Goal: Information Seeking & Learning: Learn about a topic

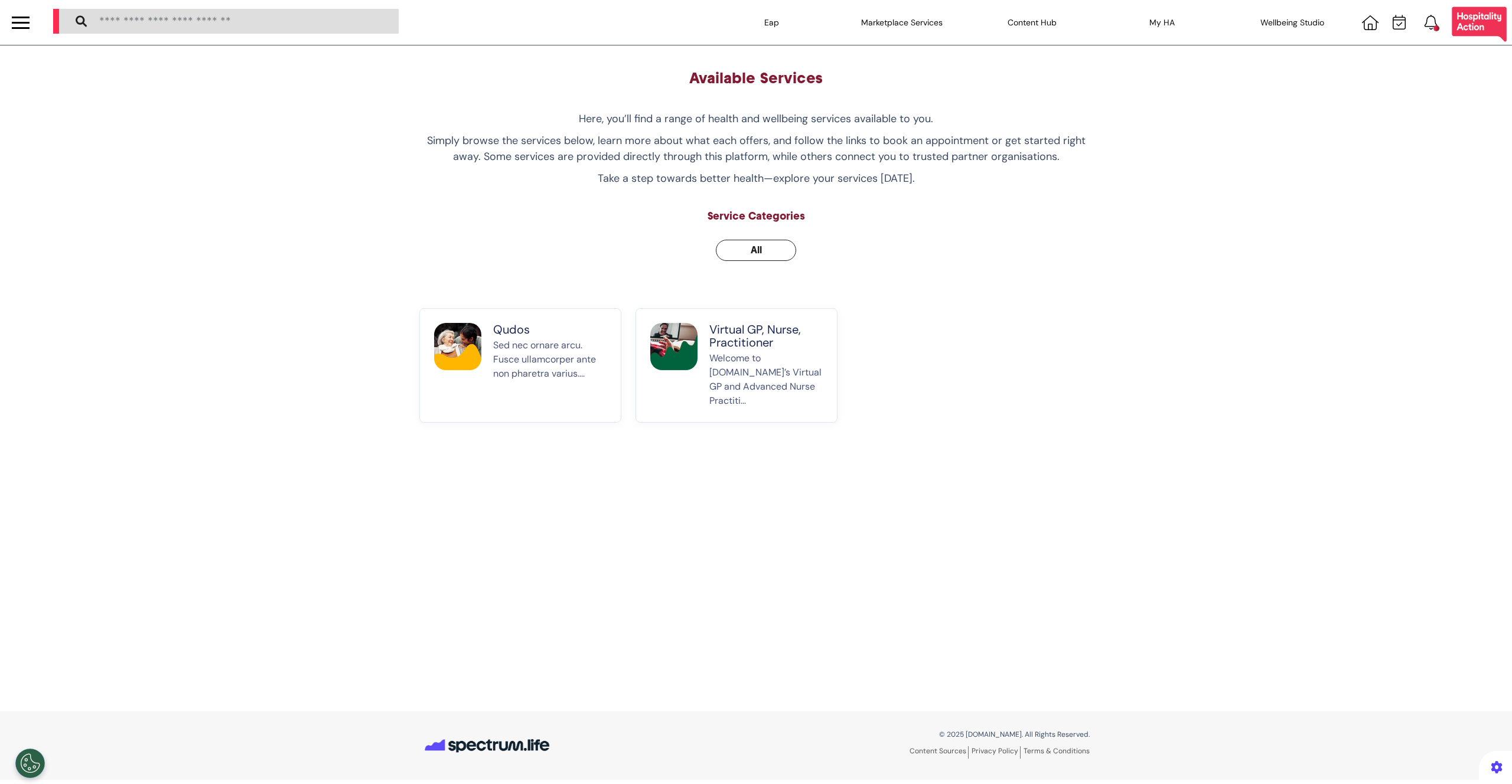
click at [436, 238] on div "Available Services Here, you’ll find a range of health and wellbeing services a…" at bounding box center [756, 246] width 691 height 353
click at [550, 338] on p "Sed nec ornare arcu. Fusce ullamcorper ante non pharetra varius...." at bounding box center [550, 373] width 114 height 70
click at [726, 352] on p "Welcome to [DOMAIN_NAME]’s Virtual GP and Advanced Nurse Practiti..." at bounding box center [766, 379] width 114 height 57
click at [501, 355] on p "Sed nec ornare arcu. Fusce ullamcorper ante non pharetra varius...." at bounding box center [550, 373] width 114 height 70
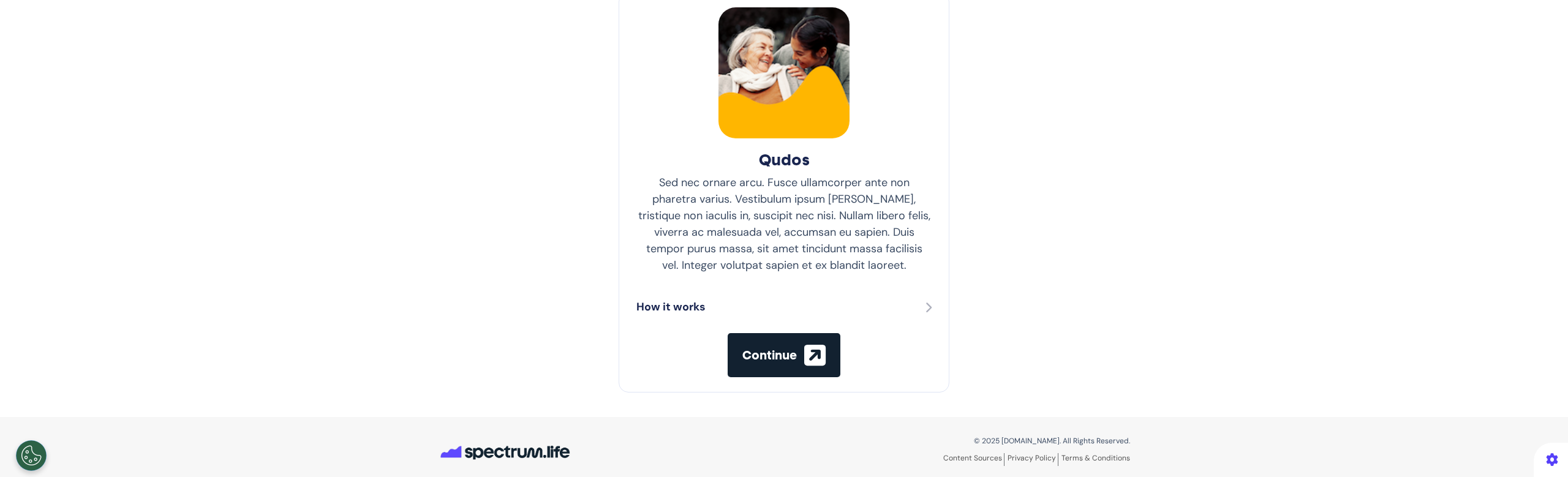
scroll to position [91, 0]
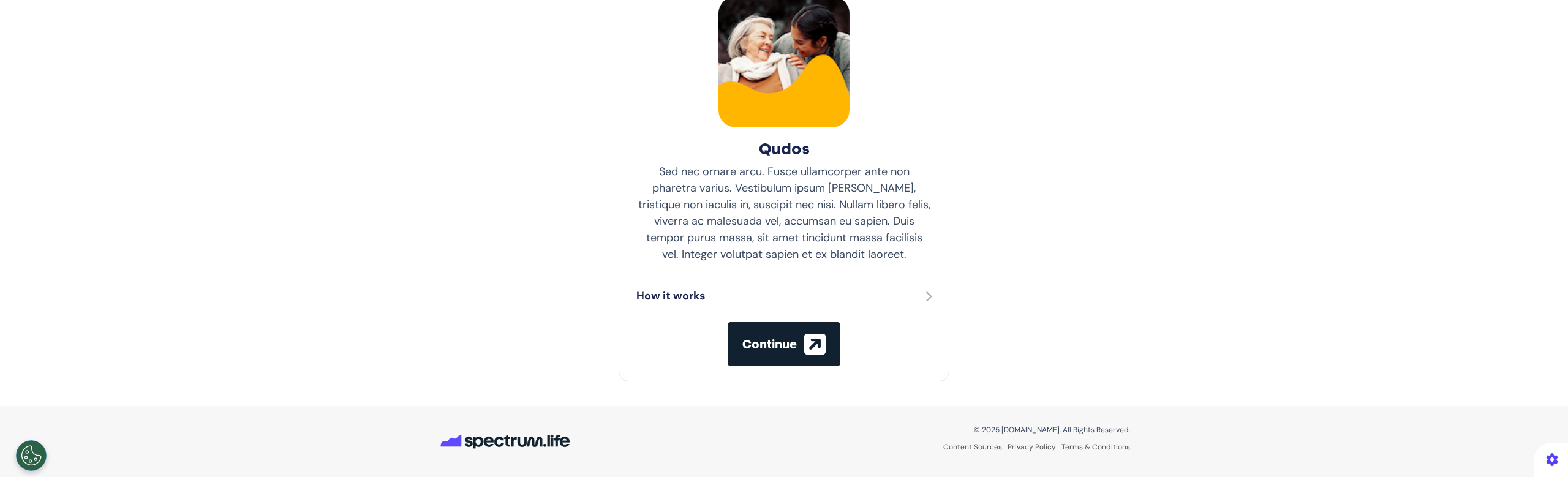
click at [804, 345] on icon "button" at bounding box center [815, 344] width 21 height 24
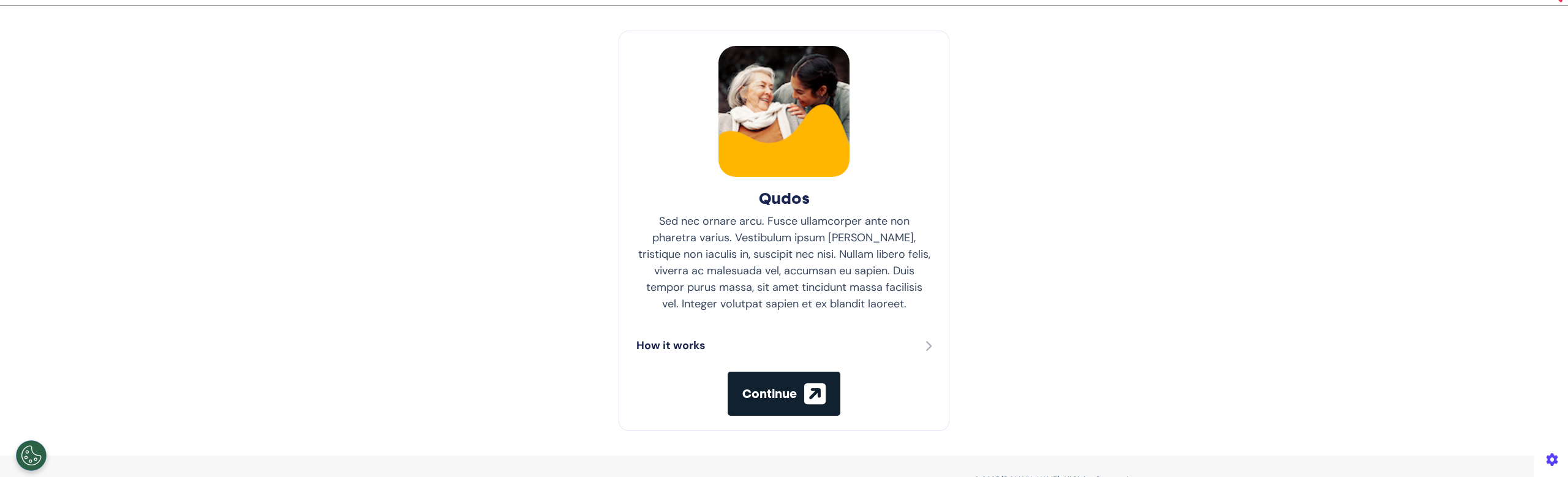
scroll to position [91, 0]
